Goal: Transaction & Acquisition: Purchase product/service

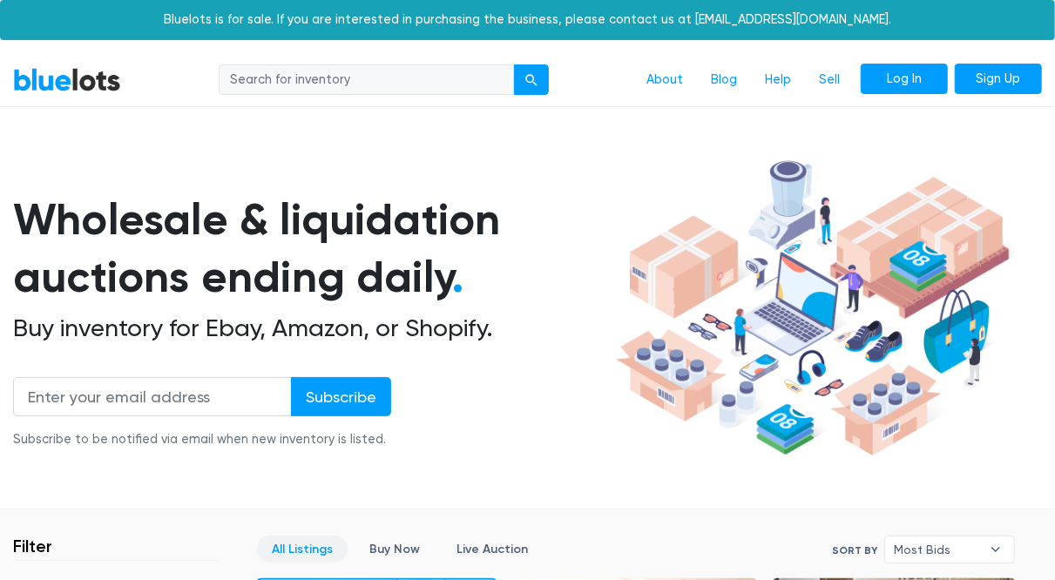
click at [898, 67] on link "Log In" at bounding box center [903, 79] width 87 height 31
click at [1005, 71] on link "Sign Up" at bounding box center [997, 79] width 87 height 31
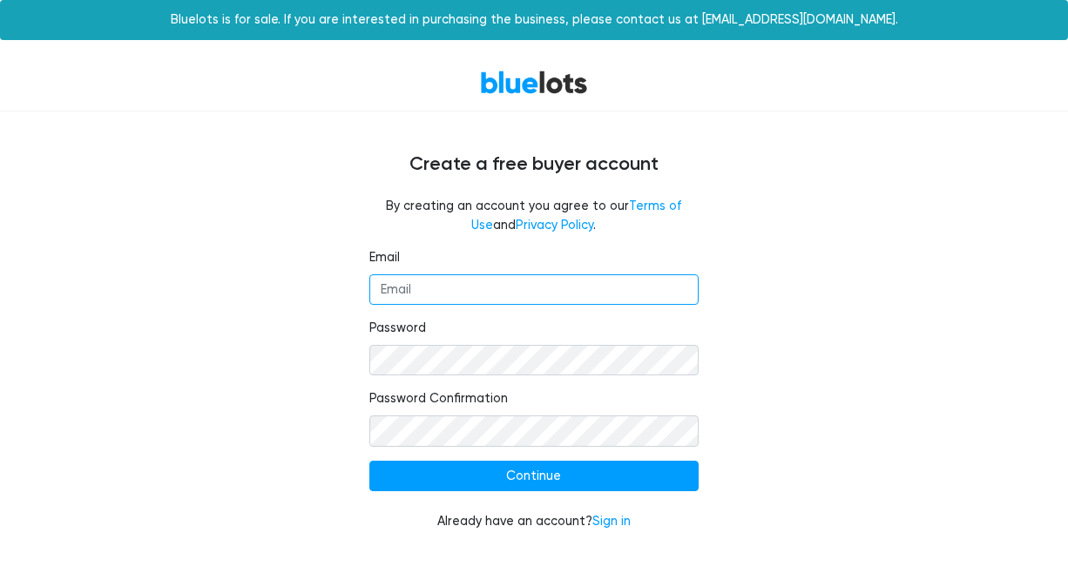
click at [511, 280] on input "Email" at bounding box center [534, 289] width 330 height 31
type input "[EMAIL_ADDRESS][DOMAIN_NAME]"
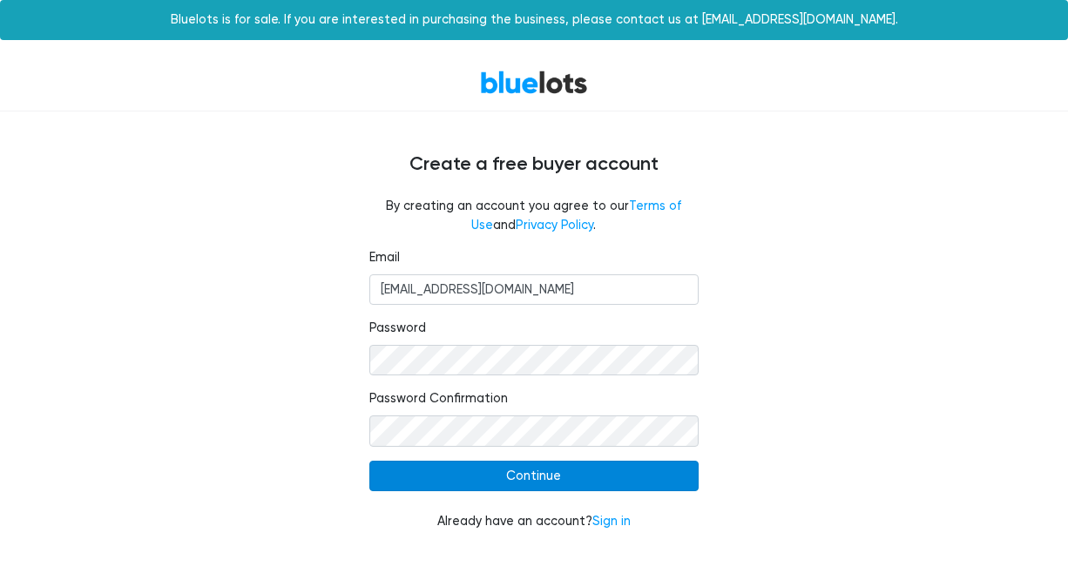
click at [541, 473] on input "Continue" at bounding box center [534, 476] width 330 height 31
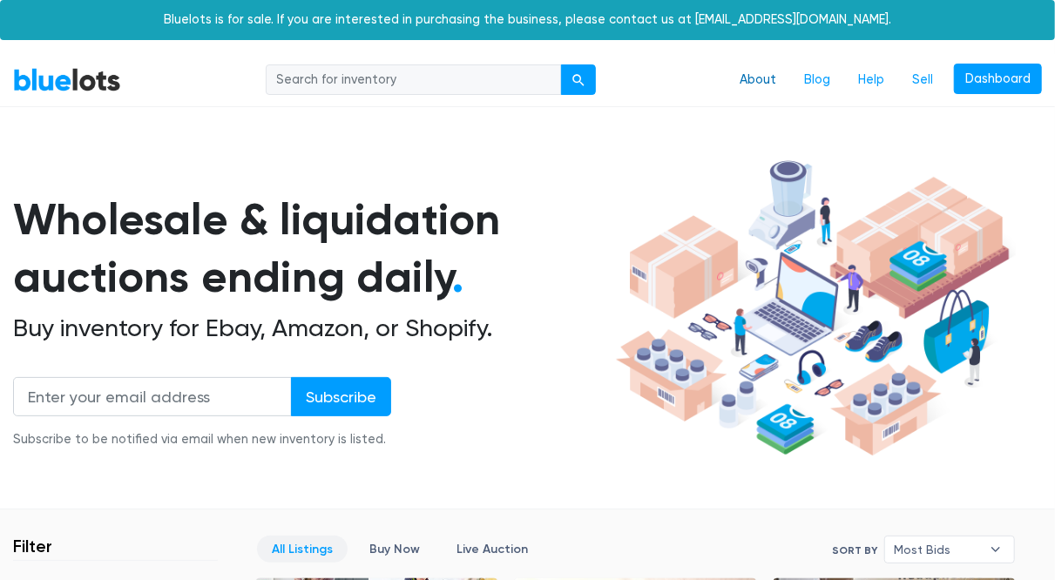
click at [765, 82] on link "About" at bounding box center [757, 80] width 64 height 33
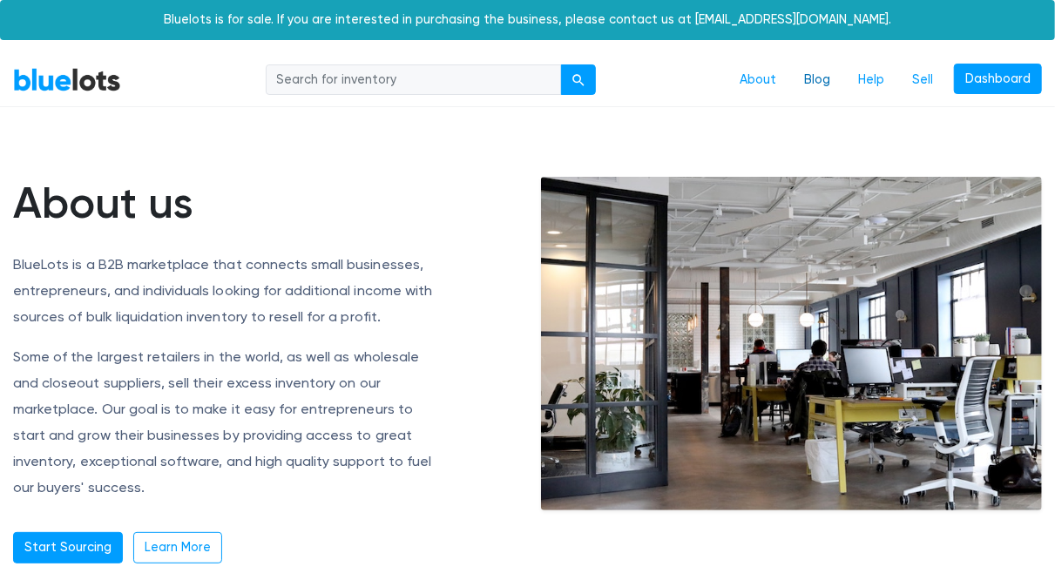
click at [839, 84] on link "Blog" at bounding box center [817, 80] width 54 height 33
click at [1009, 68] on link "Dashboard" at bounding box center [998, 79] width 88 height 31
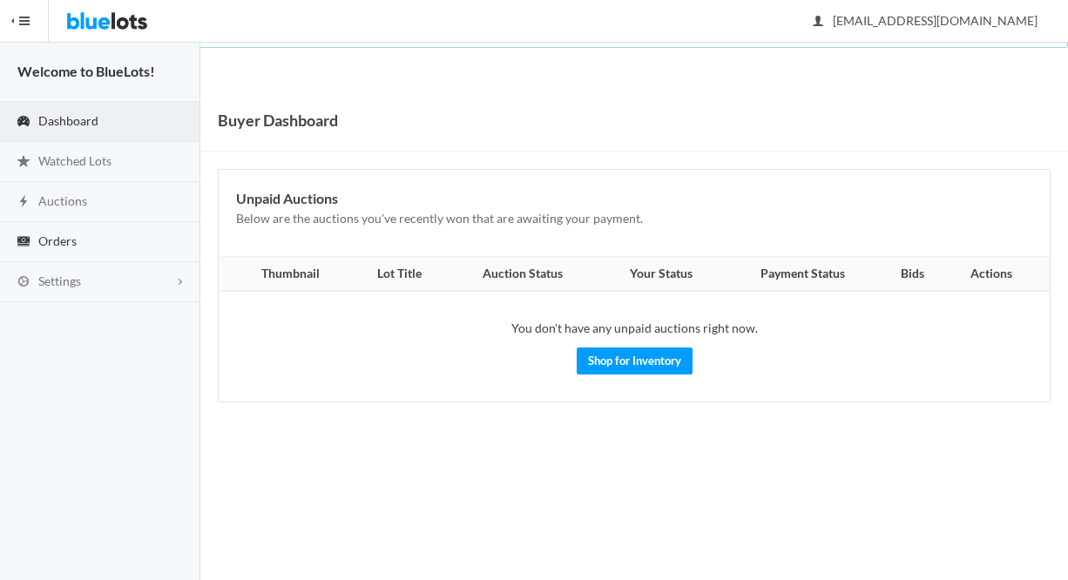
click at [44, 236] on span "Orders" at bounding box center [57, 240] width 38 height 15
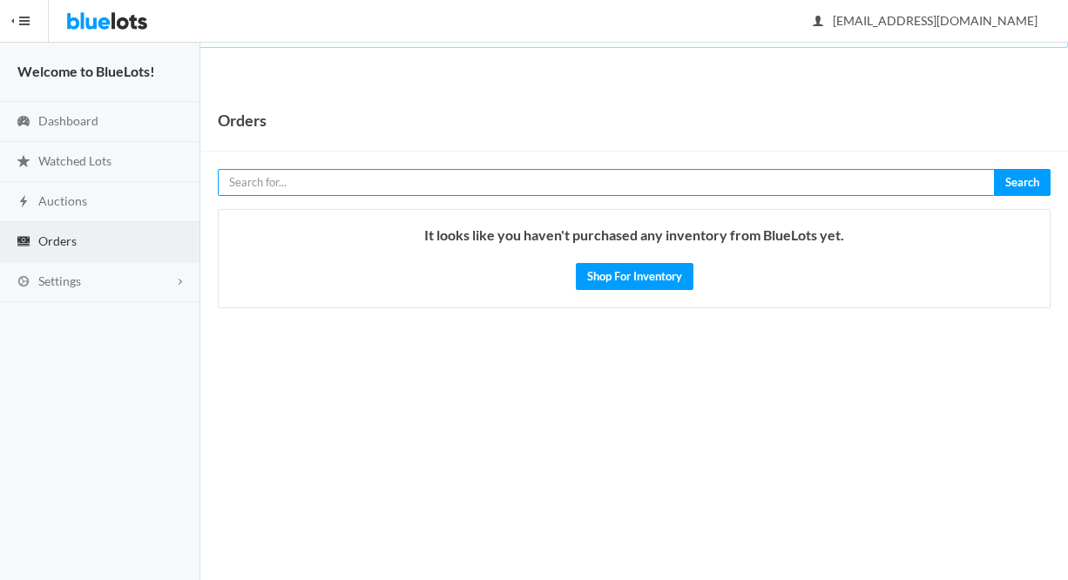
click at [355, 189] on input "text" at bounding box center [606, 182] width 777 height 27
type input "amazon"
click at [994, 169] on button "Search" at bounding box center [1022, 182] width 57 height 27
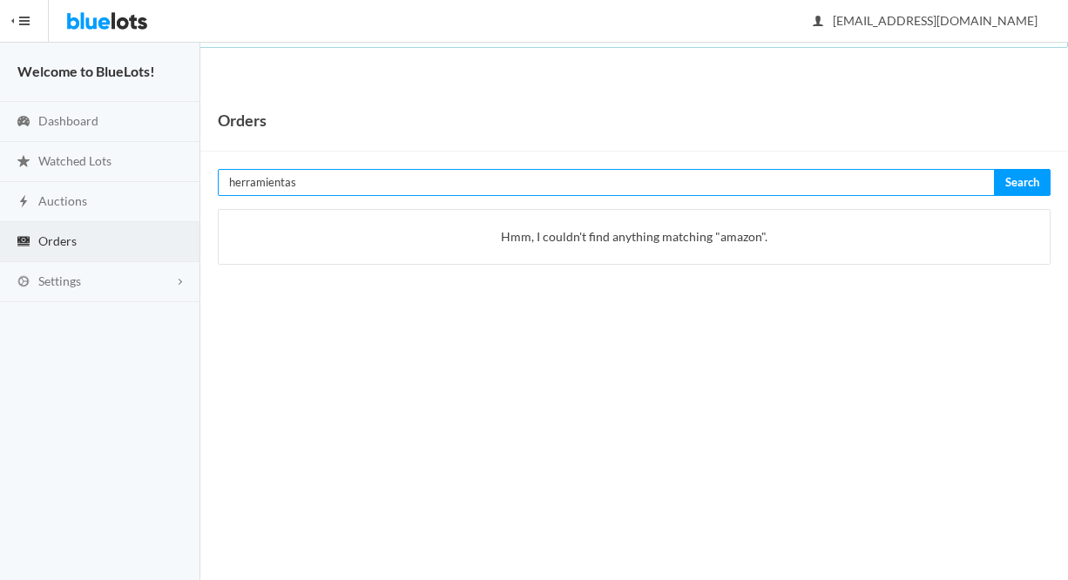
type input "herramientas"
click at [994, 169] on button "Search" at bounding box center [1022, 182] width 57 height 27
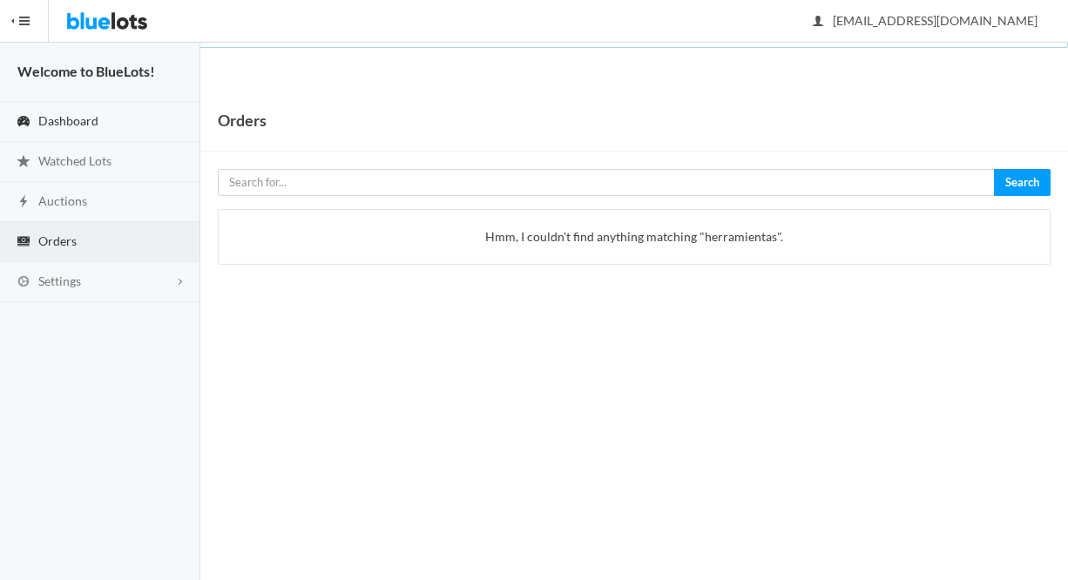
click at [67, 121] on span "Dashboard" at bounding box center [68, 120] width 60 height 15
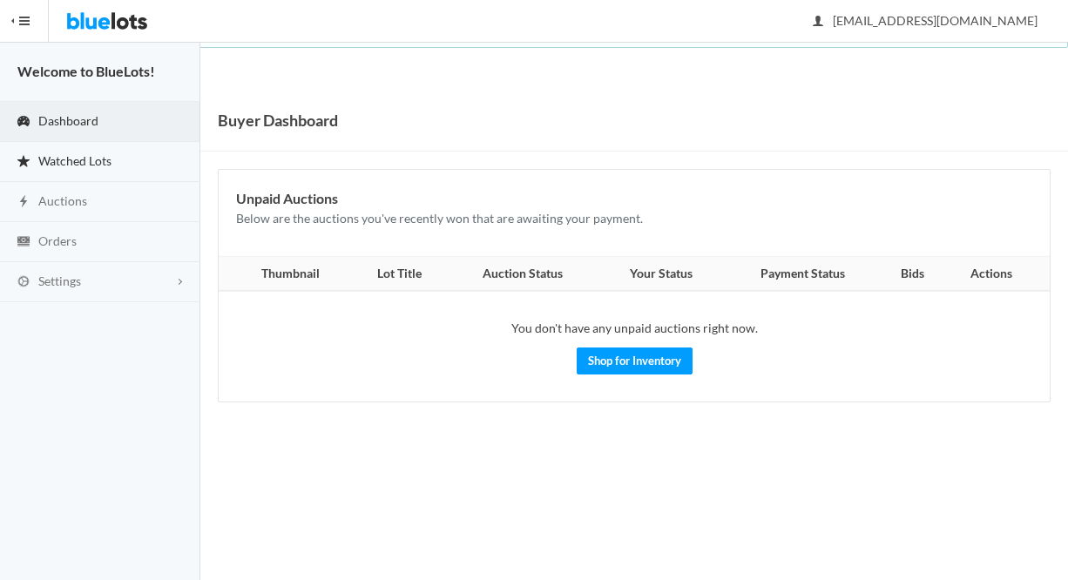
click at [67, 158] on span "Watched Lots" at bounding box center [74, 160] width 73 height 15
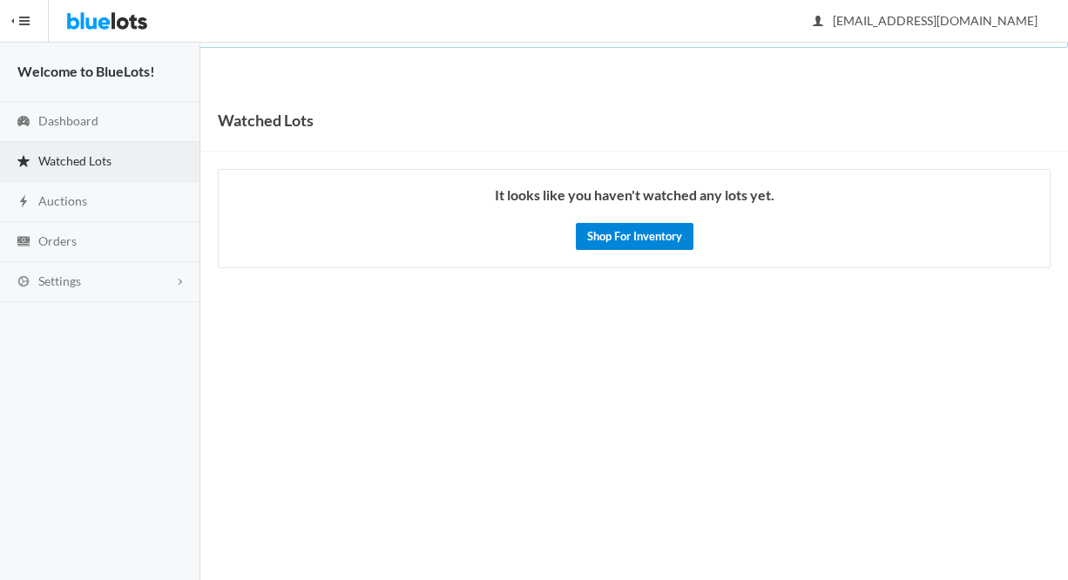
click at [603, 233] on link "Shop For Inventory" at bounding box center [635, 236] width 118 height 27
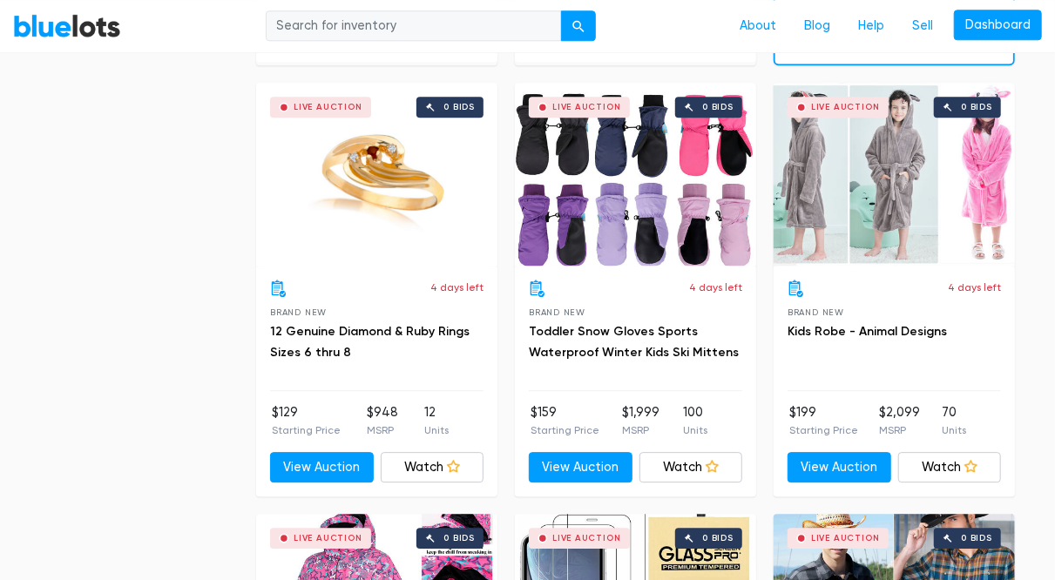
scroll to position [2240, 0]
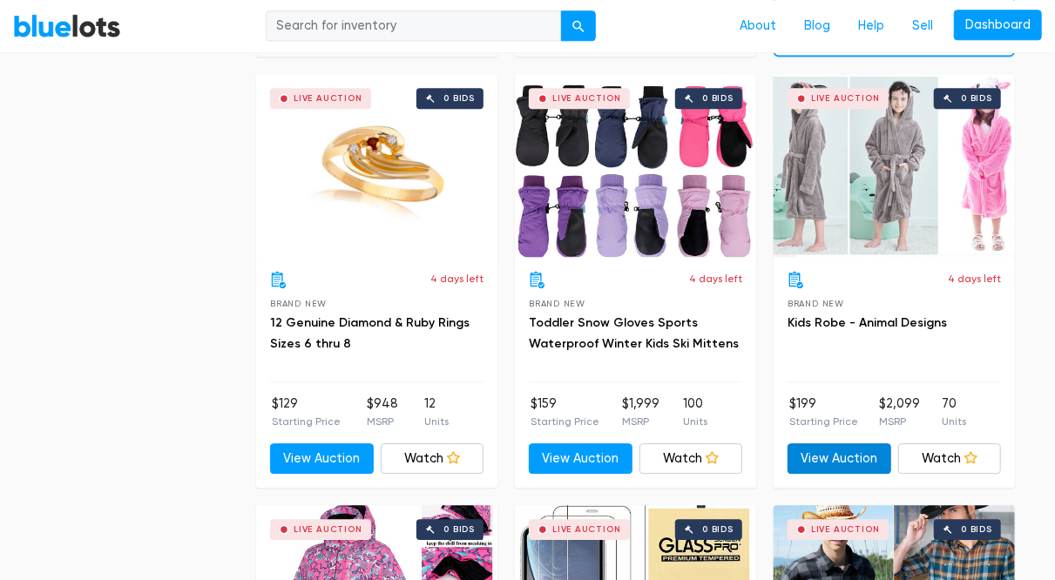
click at [833, 457] on link "View Auction" at bounding box center [839, 458] width 104 height 31
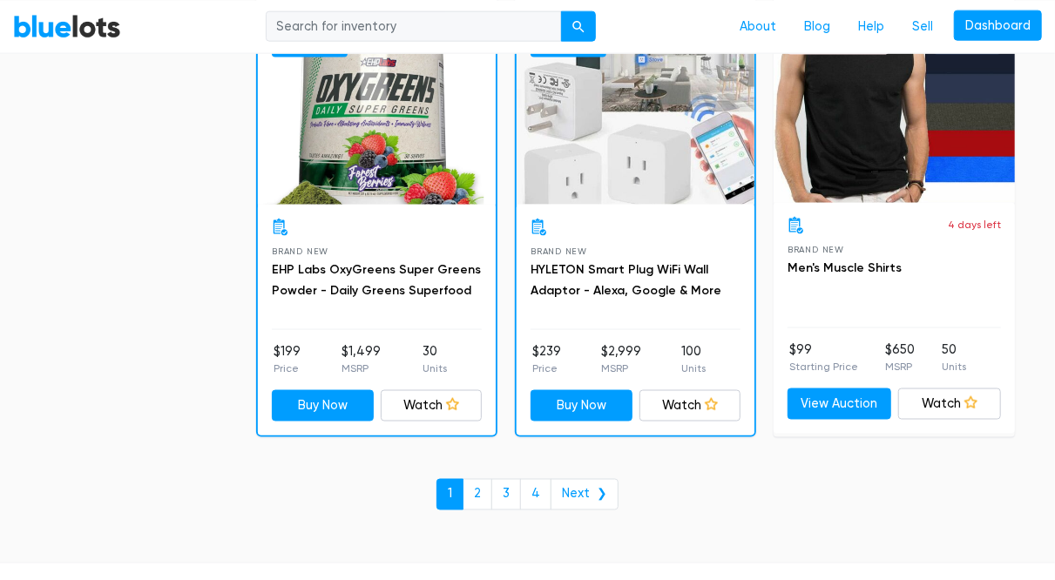
scroll to position [7489, 0]
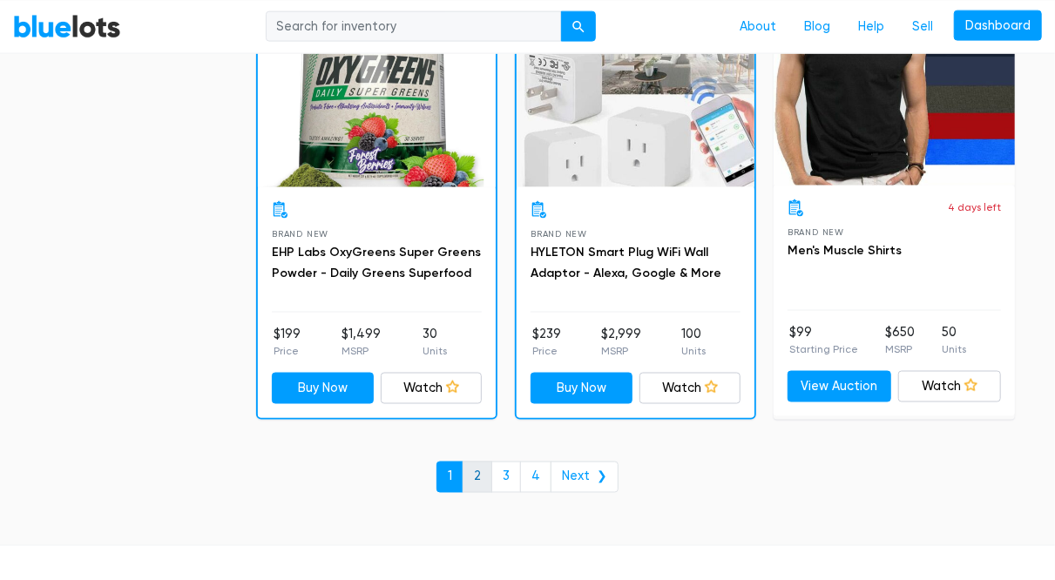
click at [487, 463] on link "2" at bounding box center [477, 477] width 30 height 31
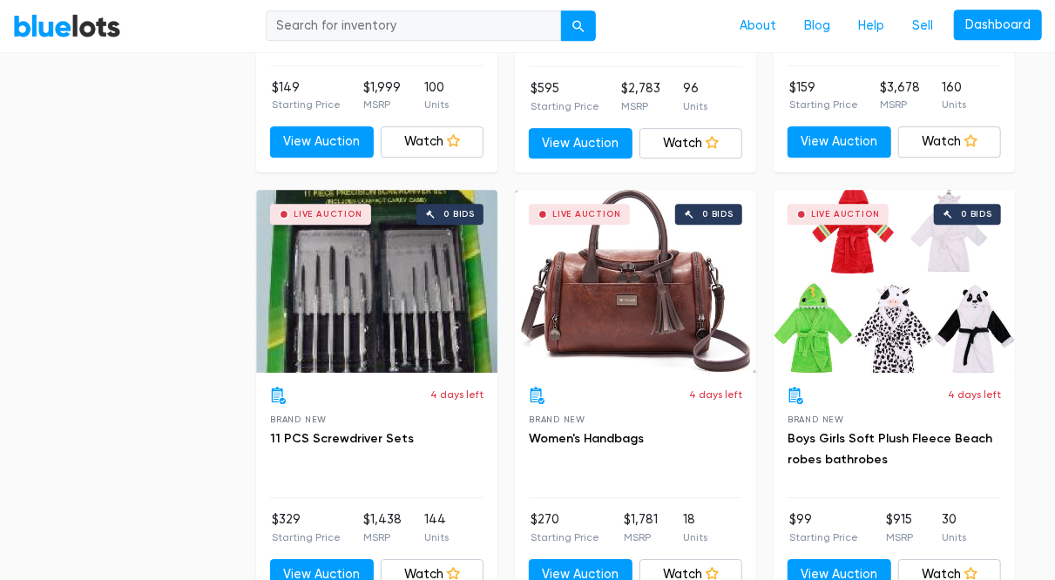
scroll to position [5616, 0]
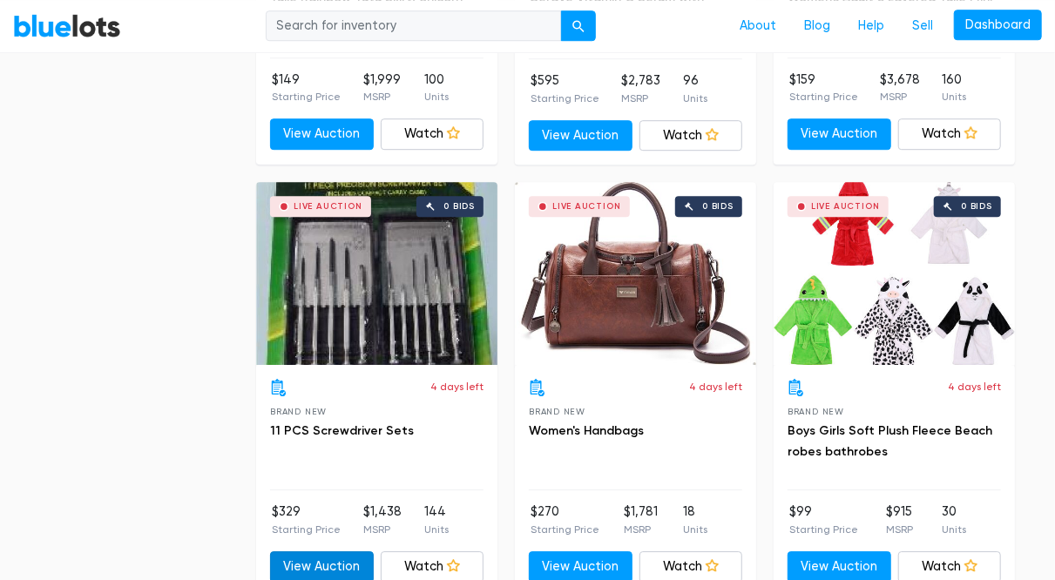
click at [327, 559] on link "View Auction" at bounding box center [322, 566] width 104 height 31
click at [898, 315] on div "Live Auction 0 bids" at bounding box center [893, 273] width 241 height 183
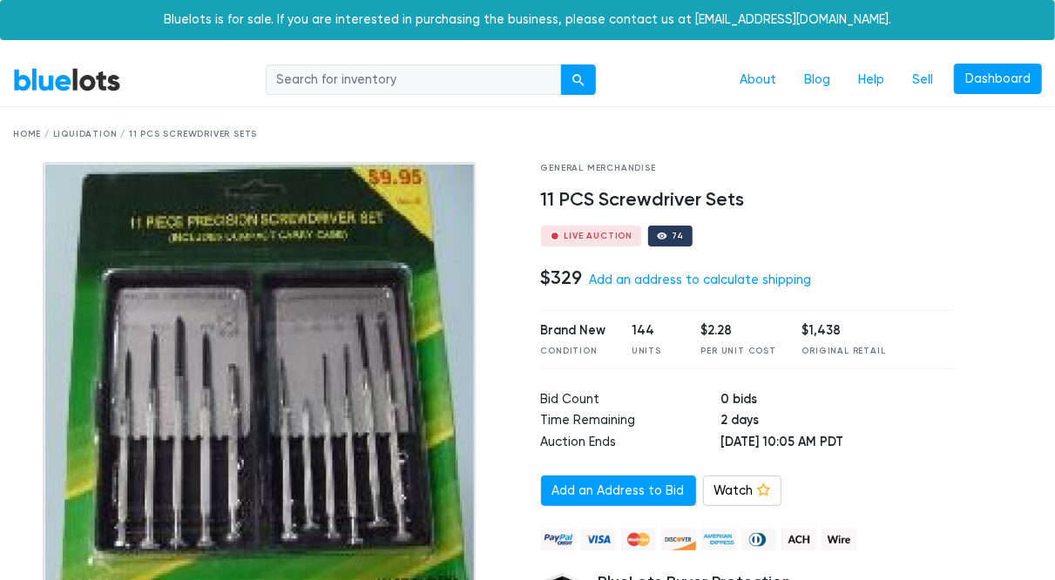
click at [673, 232] on div "74" at bounding box center [677, 236] width 12 height 9
click at [669, 241] on div "74" at bounding box center [670, 236] width 44 height 21
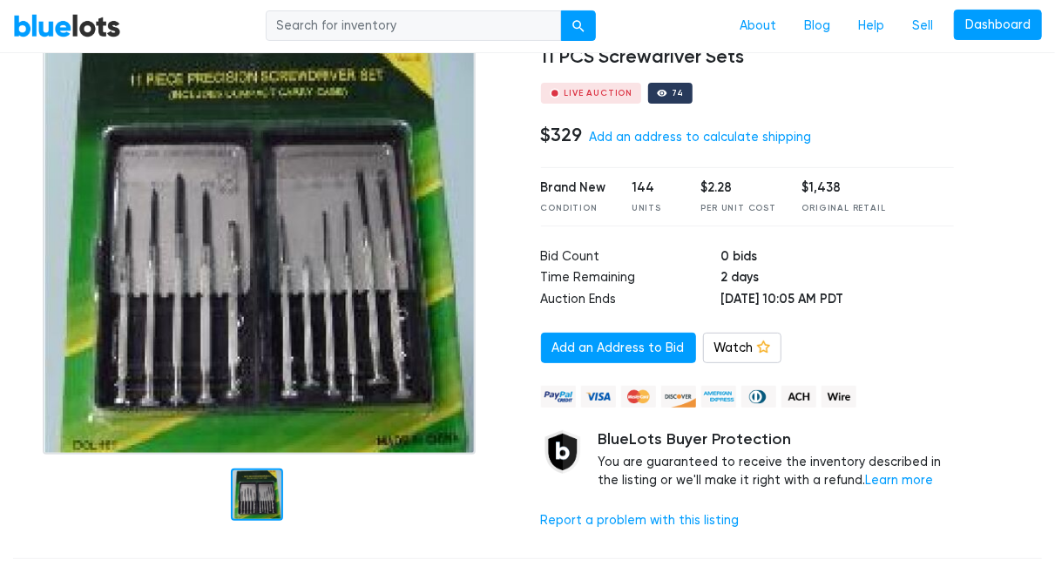
scroll to position [145, 0]
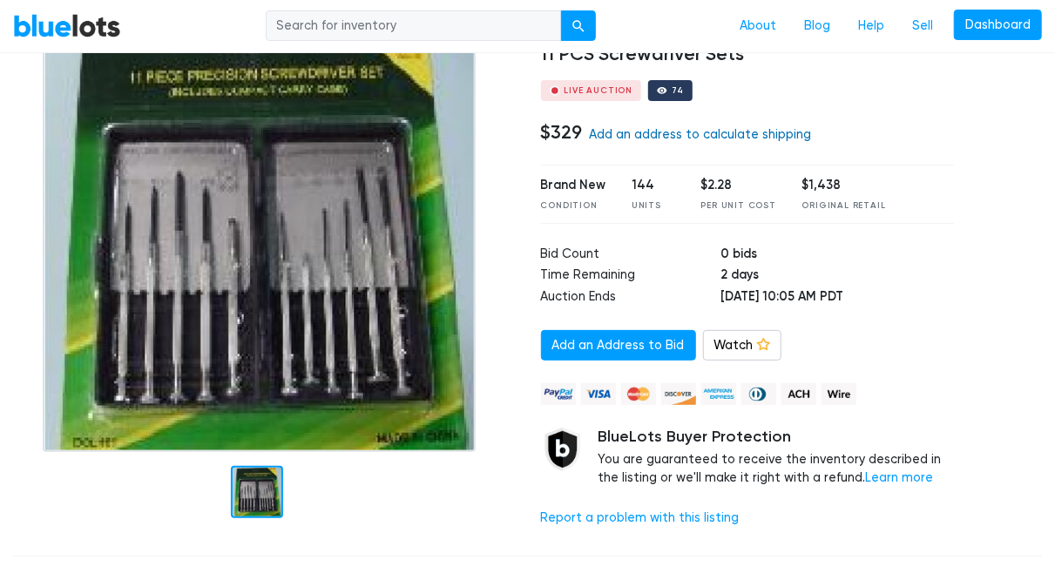
click at [755, 132] on link "Add an address to calculate shipping" at bounding box center [701, 134] width 222 height 15
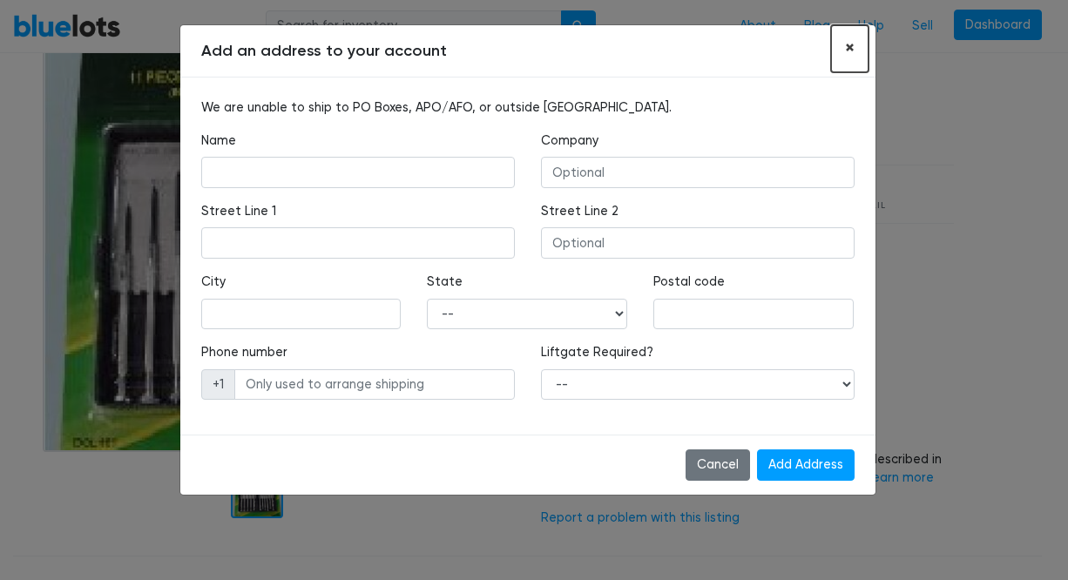
click at [847, 50] on span "×" at bounding box center [850, 48] width 10 height 23
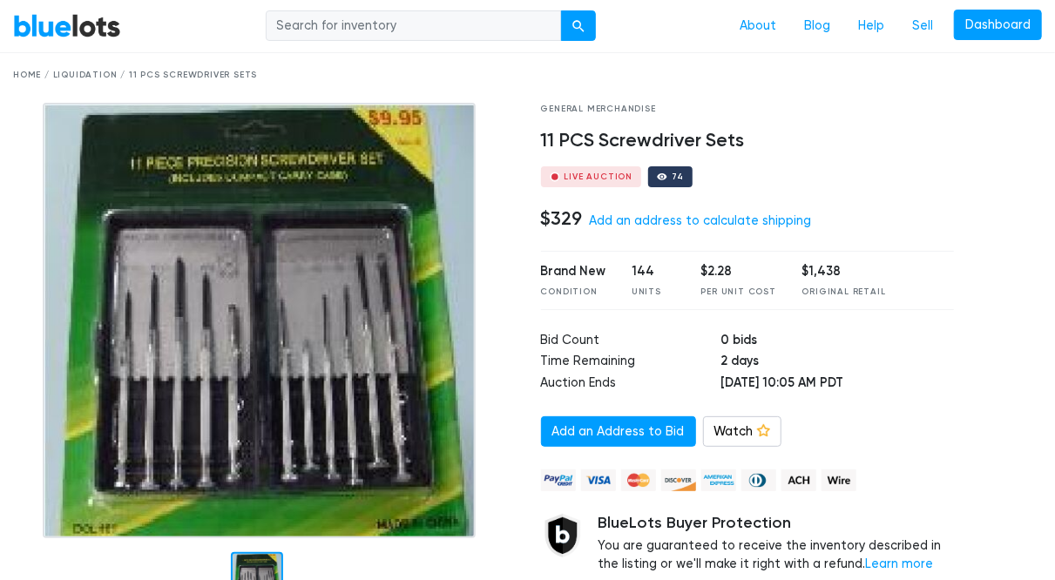
scroll to position [0, 0]
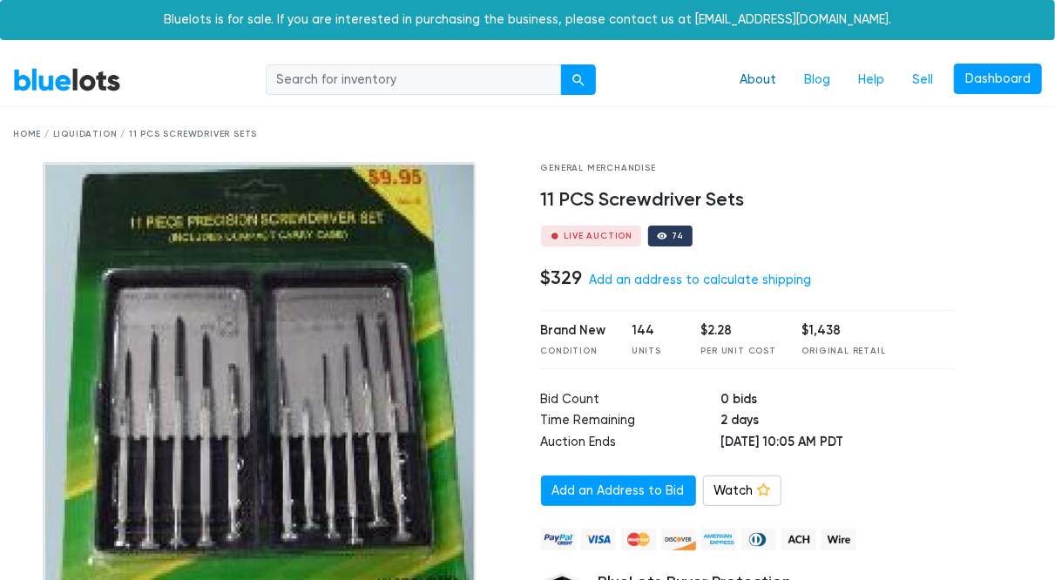
click at [757, 83] on link "About" at bounding box center [757, 80] width 64 height 33
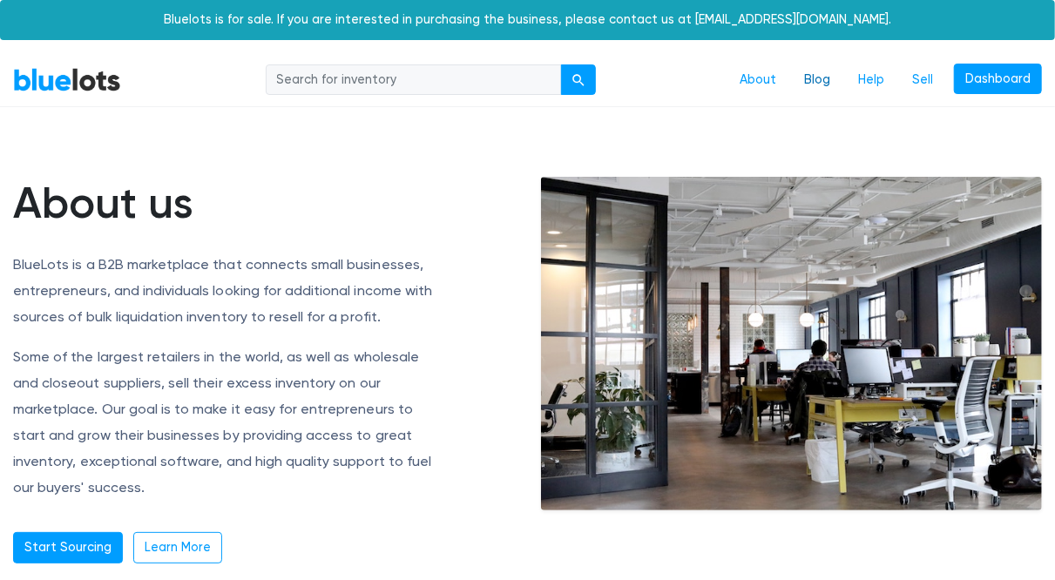
click at [828, 69] on link "Blog" at bounding box center [817, 80] width 54 height 33
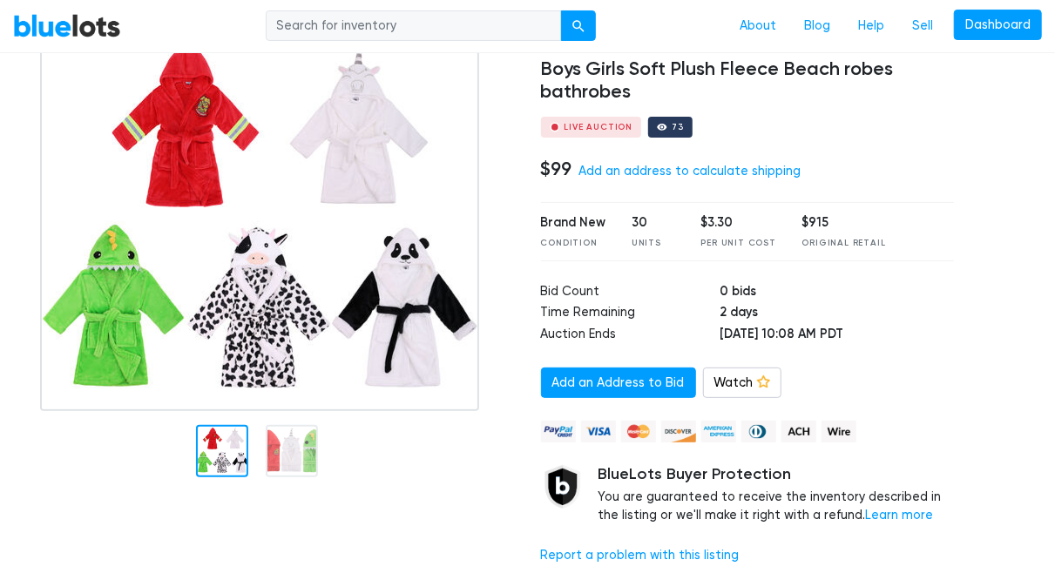
scroll to position [139, 0]
